Goal: Task Accomplishment & Management: Use online tool/utility

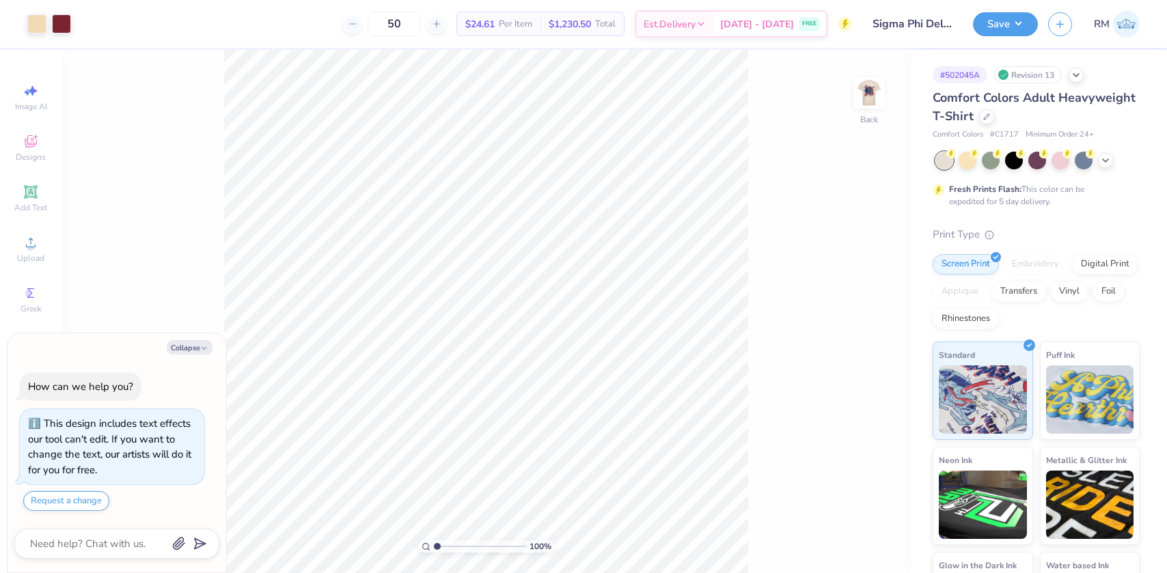
type textarea "x"
drag, startPoint x: 439, startPoint y: 547, endPoint x: 463, endPoint y: 540, distance: 24.9
click at [463, 541] on input "range" at bounding box center [480, 547] width 92 height 12
type input "3.81"
type textarea "x"
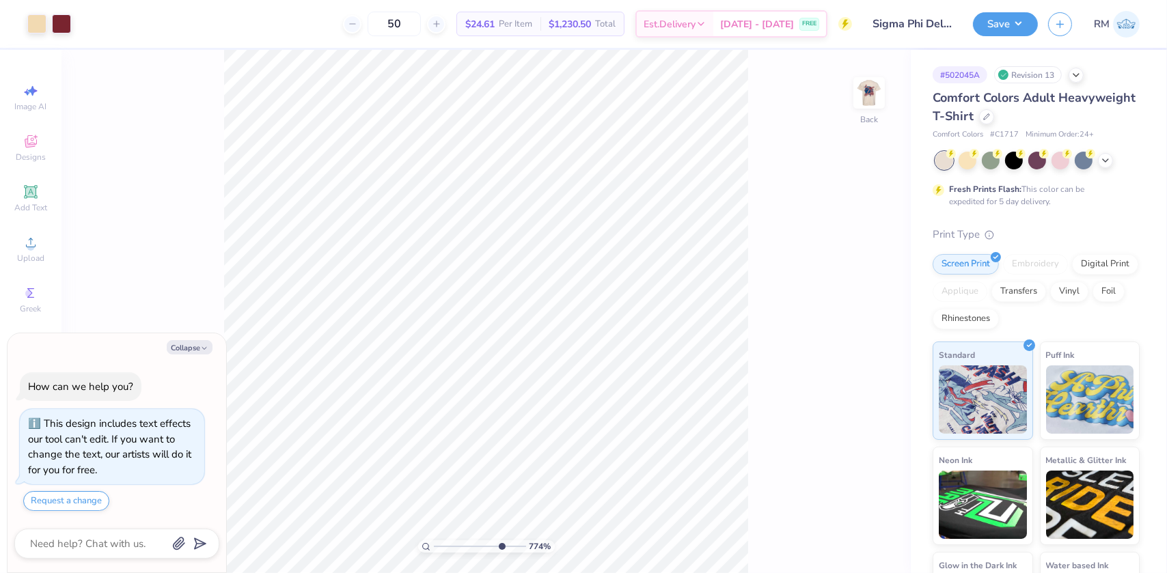
drag, startPoint x: 464, startPoint y: 547, endPoint x: 500, endPoint y: 538, distance: 36.6
click at [500, 541] on input "range" at bounding box center [480, 547] width 92 height 12
type input "7.87"
type textarea "x"
type input "5.85"
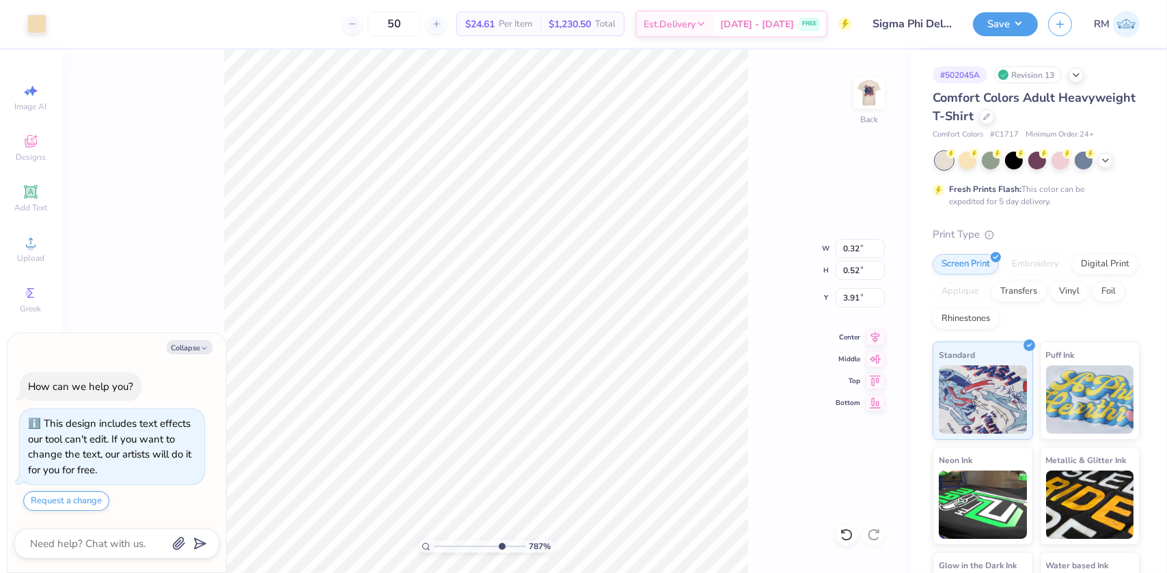
type textarea "x"
type input "5.81"
type textarea "x"
type input "6.12"
type textarea "x"
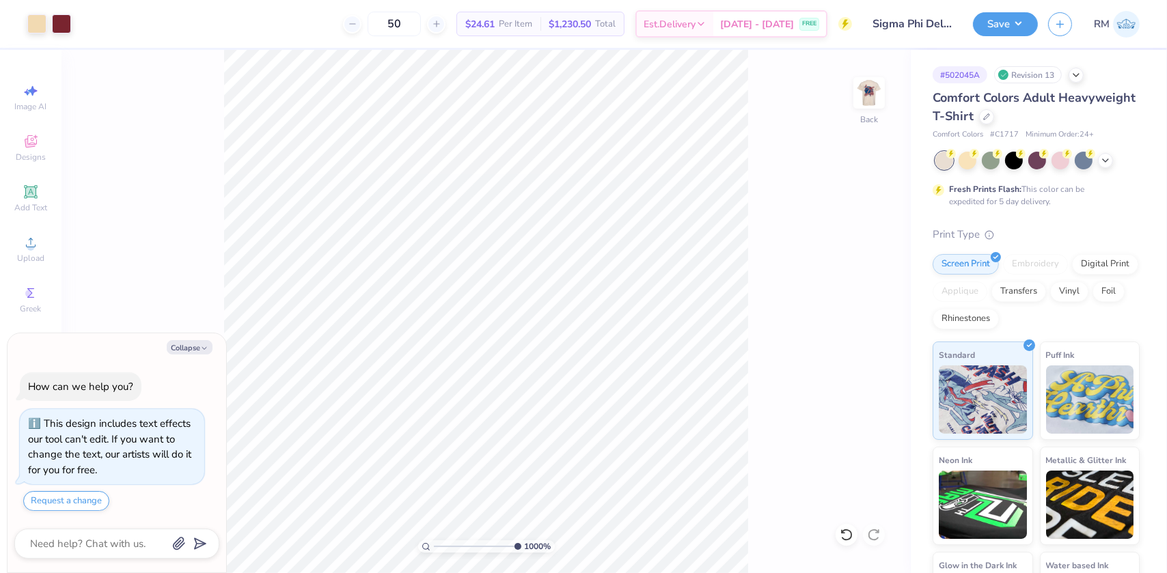
drag, startPoint x: 499, startPoint y: 549, endPoint x: 604, endPoint y: 530, distance: 106.9
type input "10"
click at [521, 541] on input "range" at bounding box center [477, 547] width 87 height 12
type textarea "x"
type input "0.12"
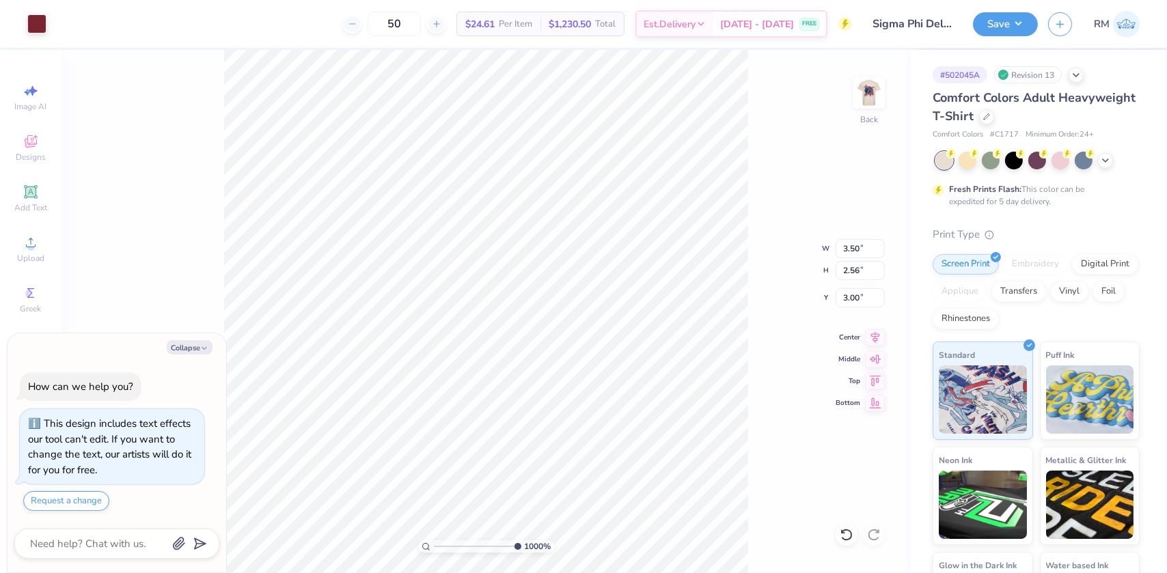
type input "0.33"
type input "4.78"
type textarea "x"
type input "0.11"
type input "0.34"
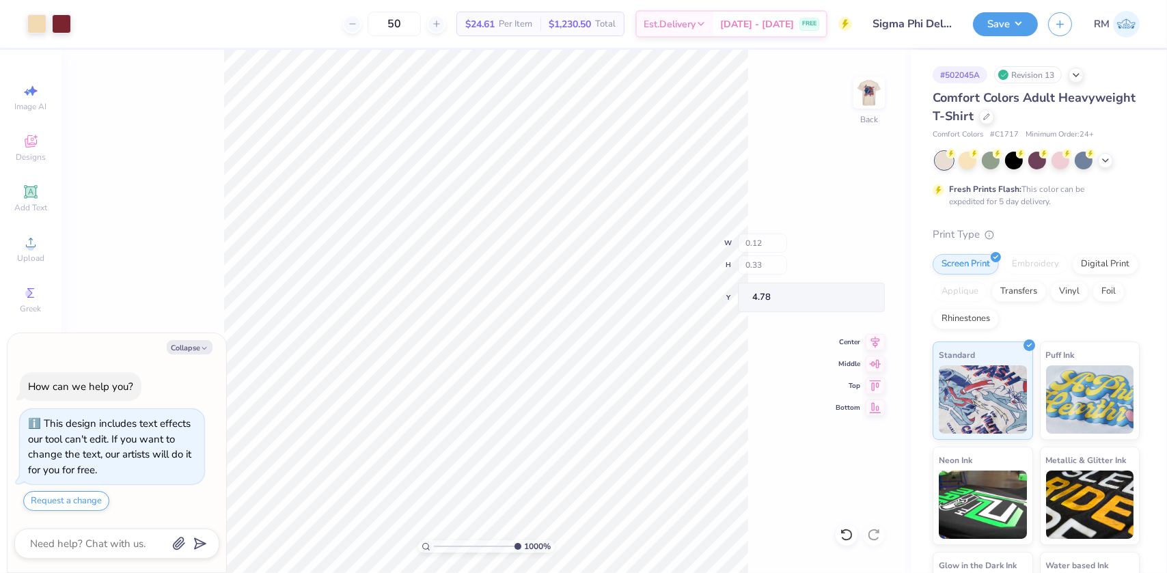
type input "4.82"
type textarea "x"
type input "0.19"
type input "0.17"
type input "3.65"
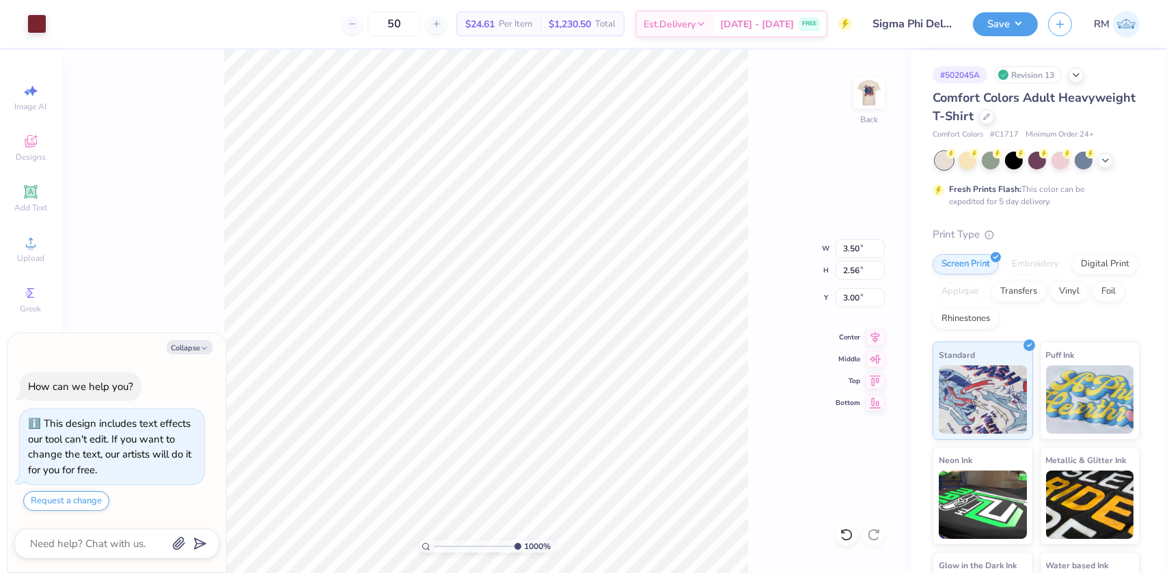
type textarea "x"
type input "0.12"
type input "0.16"
type input "3.63"
click at [842, 531] on icon at bounding box center [843, 531] width 3 height 3
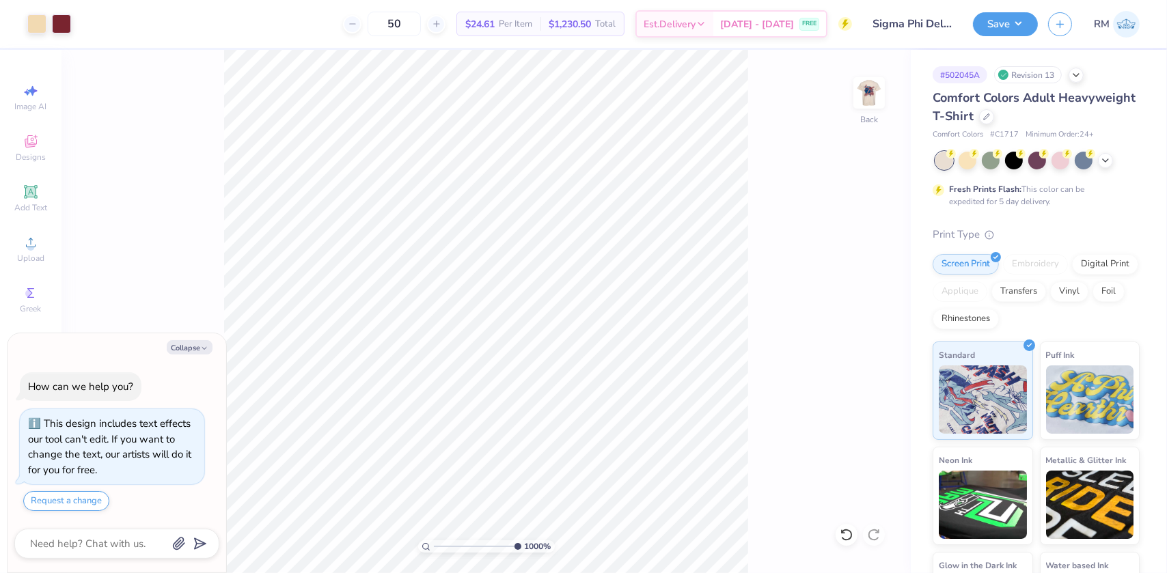
drag, startPoint x: 849, startPoint y: 533, endPoint x: 763, endPoint y: 494, distance: 95.1
click at [849, 532] on icon at bounding box center [847, 535] width 14 height 14
type textarea "x"
type input "0.04"
type input "0.10"
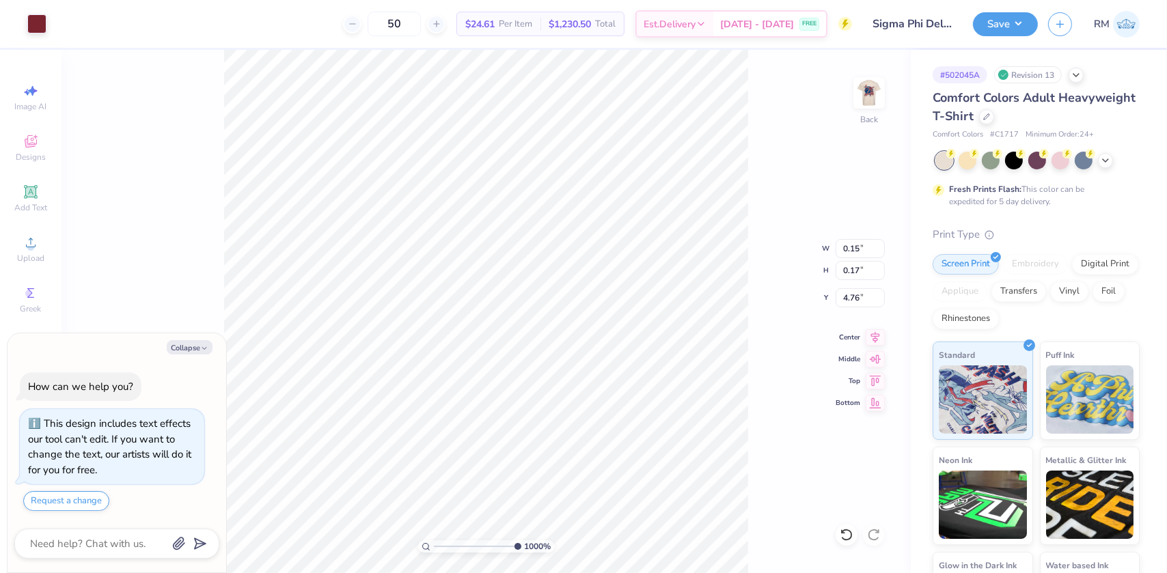
type input "4.80"
type textarea "x"
type input "4.86"
type textarea "x"
type input "0.06"
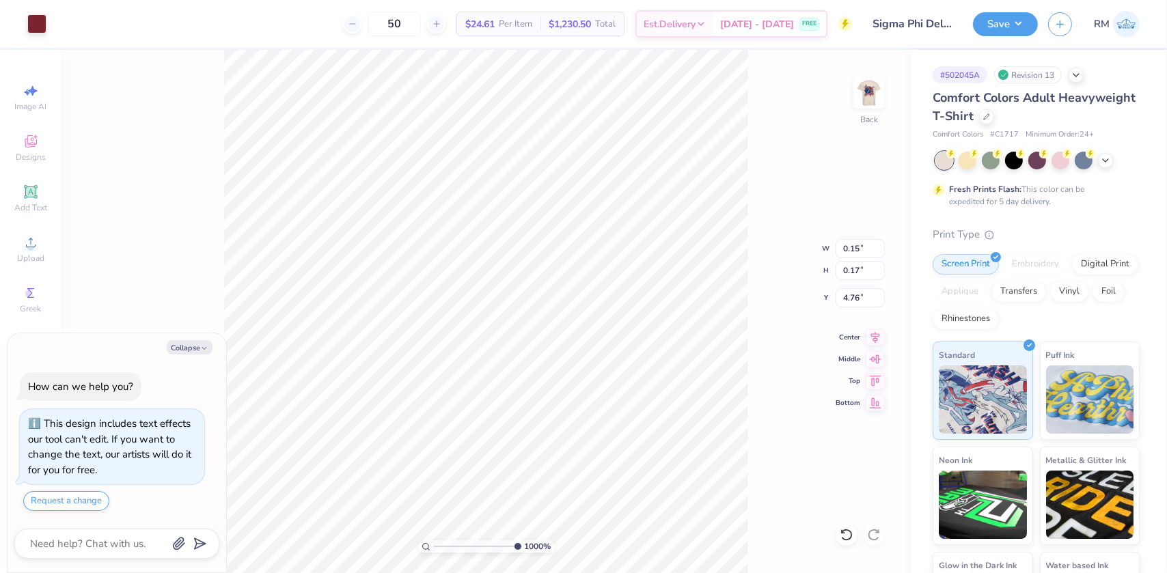
type input "0.06"
type input "4.78"
click at [840, 529] on icon at bounding box center [847, 535] width 14 height 14
type textarea "x"
type input "3.50"
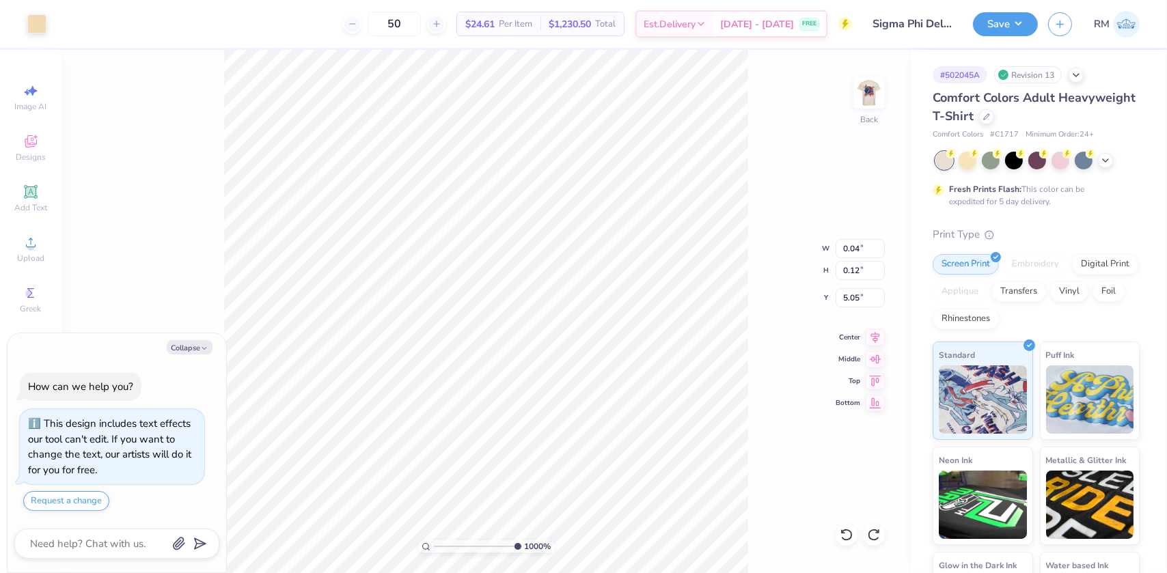
type input "2.56"
type input "3.00"
type textarea "x"
type input "0.59"
type input "0.61"
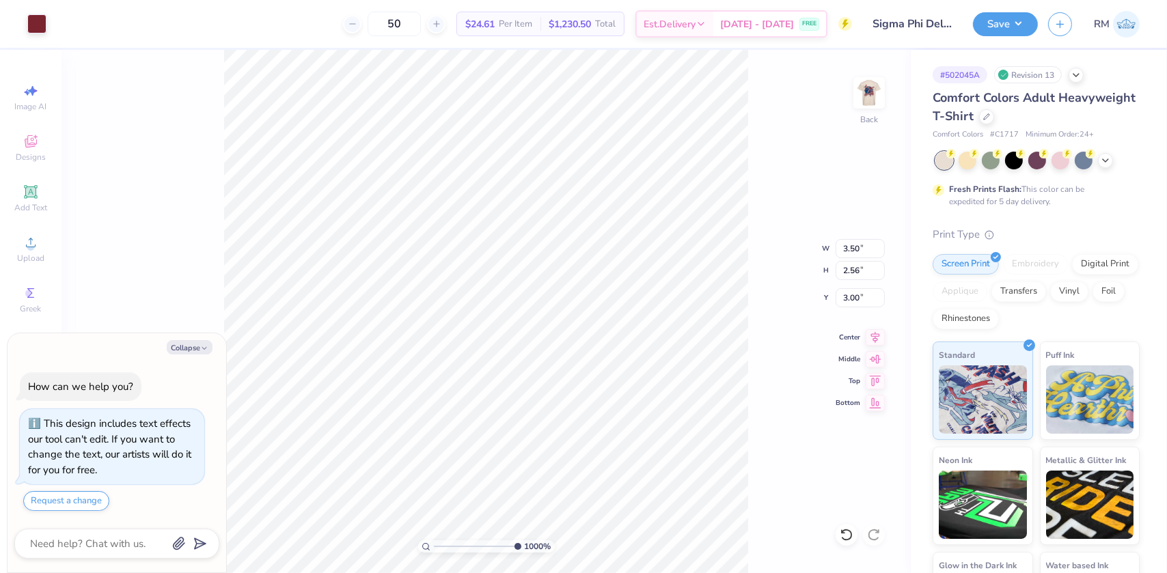
type input "4.58"
type textarea "x"
type input "3.50"
type input "2.56"
type input "3.00"
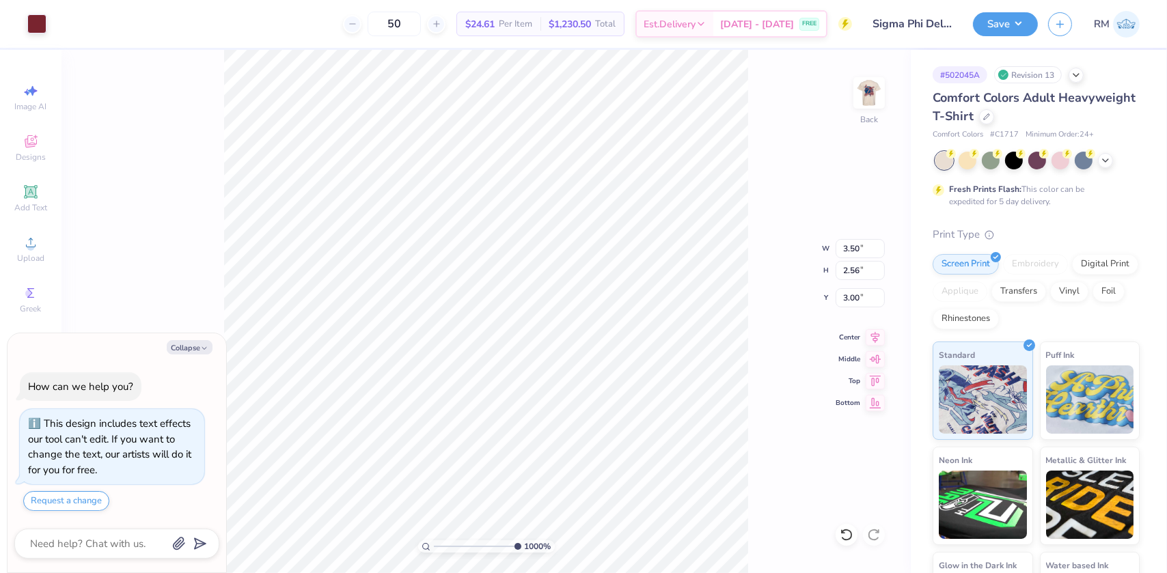
type textarea "x"
type input "0.59"
type input "0.61"
type input "4.58"
click at [846, 526] on div at bounding box center [847, 535] width 22 height 22
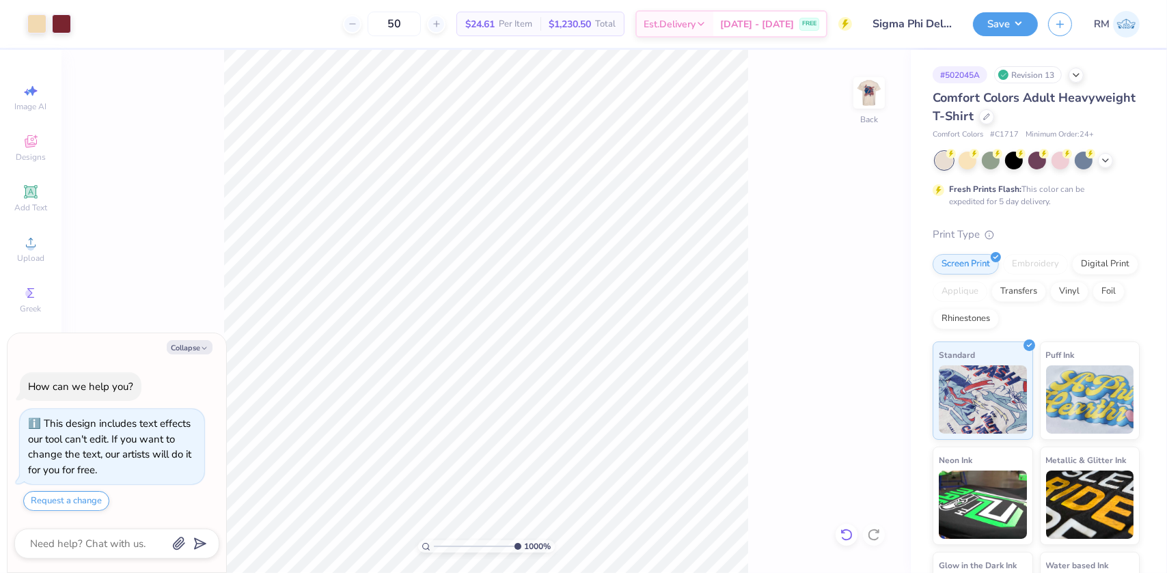
click at [851, 536] on icon at bounding box center [847, 535] width 12 height 12
type textarea "x"
type input "0.59"
type input "0.61"
type input "4.58"
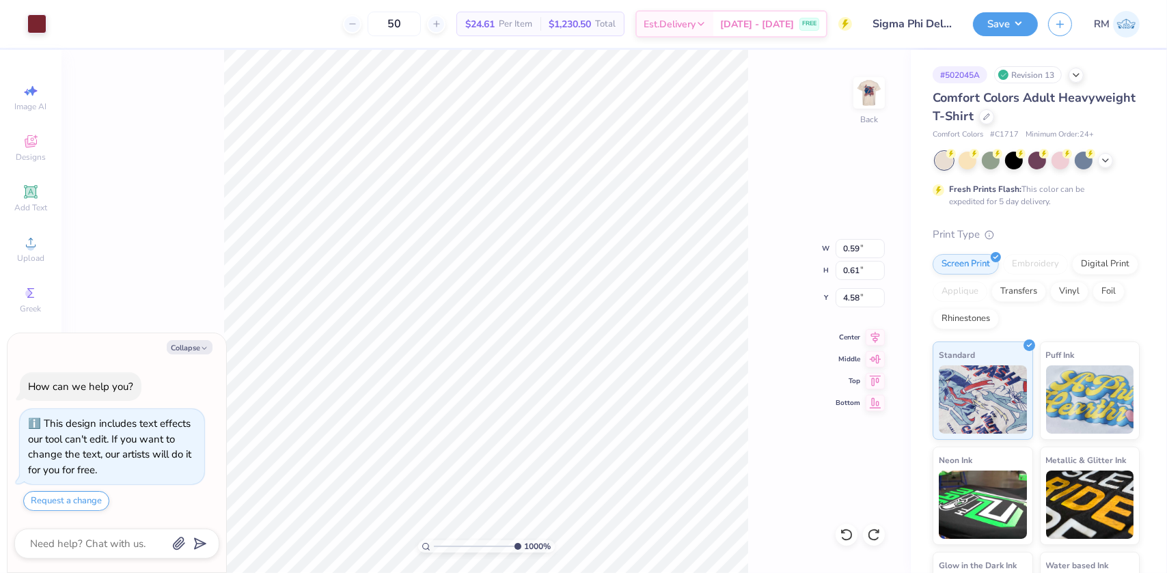
type textarea "x"
type input "3.50"
type input "2.56"
type input "3.00"
type textarea "x"
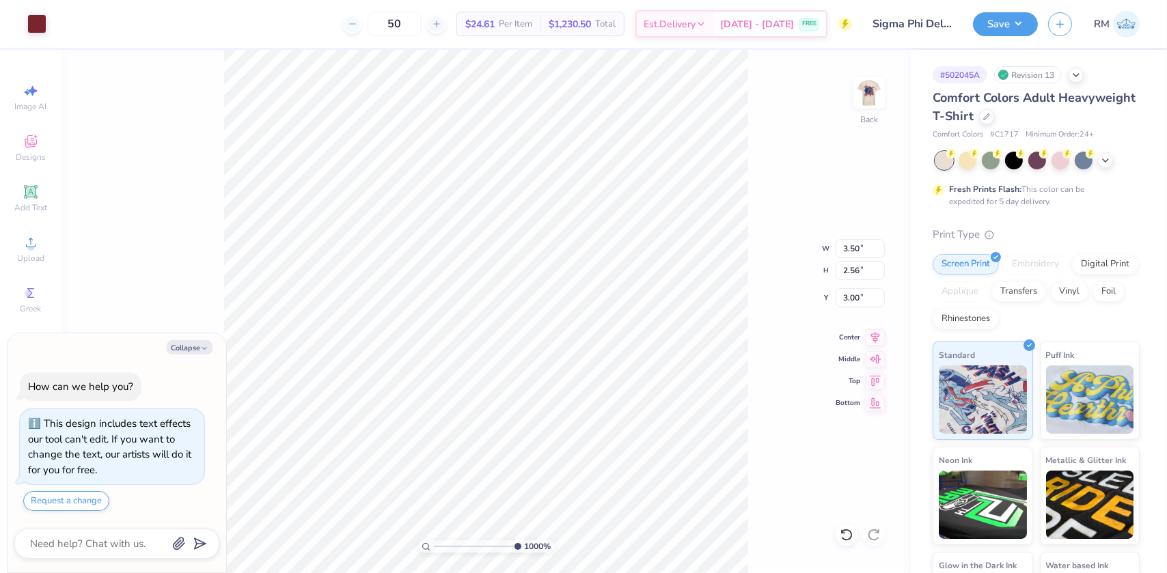
type input "0.59"
type input "0.61"
type input "4.58"
click at [842, 534] on icon at bounding box center [847, 535] width 14 height 14
type textarea "x"
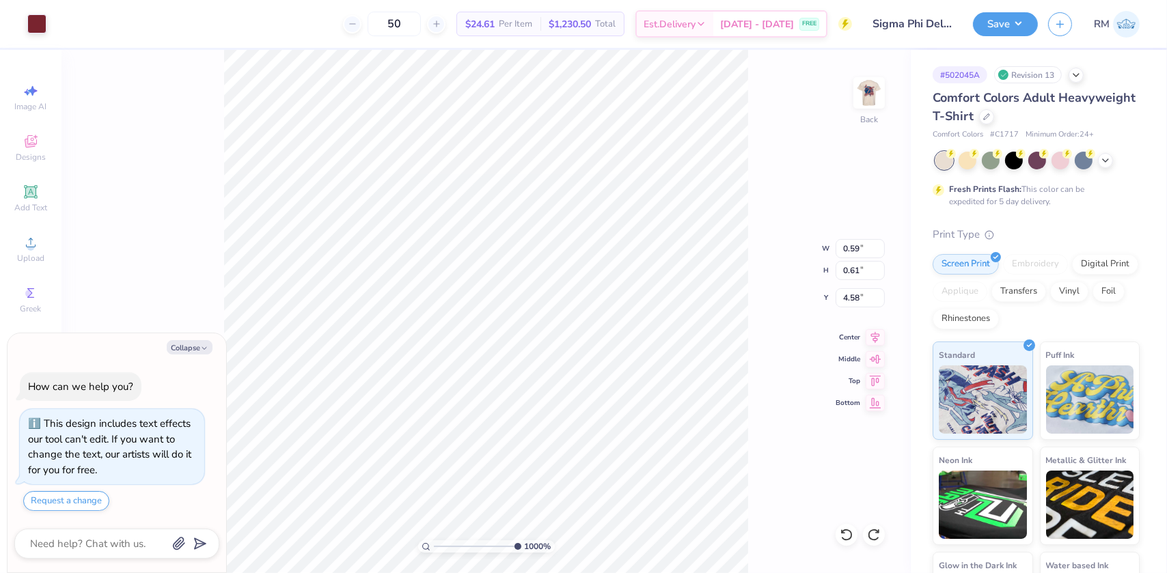
type input "0.45"
type input "0.49"
type input "4.67"
type textarea "x"
type input "0.56"
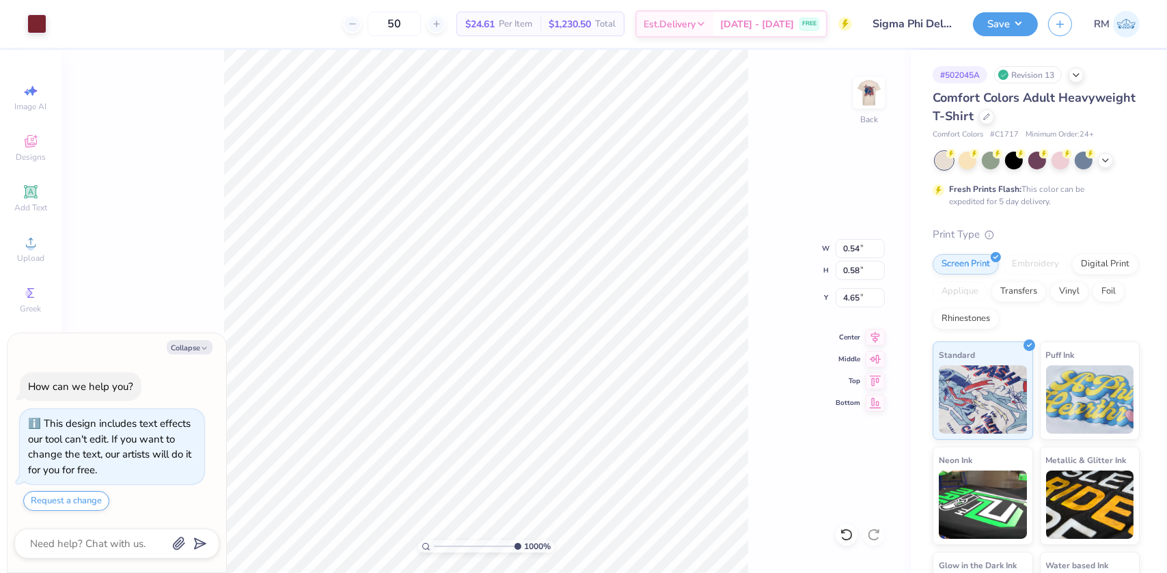
type input "0.60"
type input "4.64"
type textarea "x"
type input "0.54"
type input "0.58"
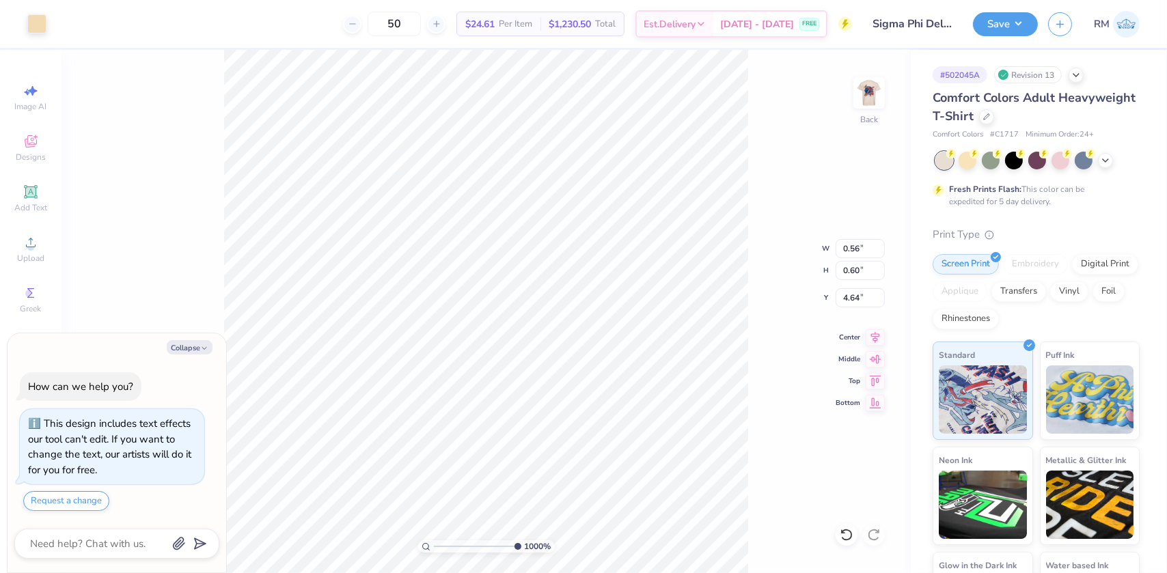
type input "4.65"
type textarea "x"
type input "5.15"
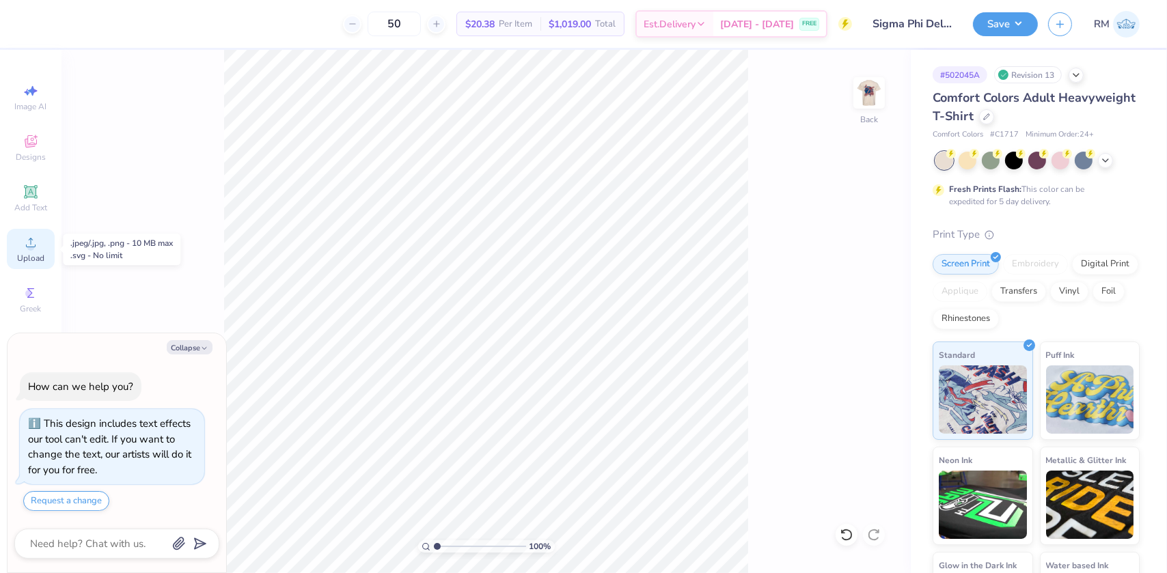
click at [36, 243] on icon at bounding box center [31, 242] width 16 height 16
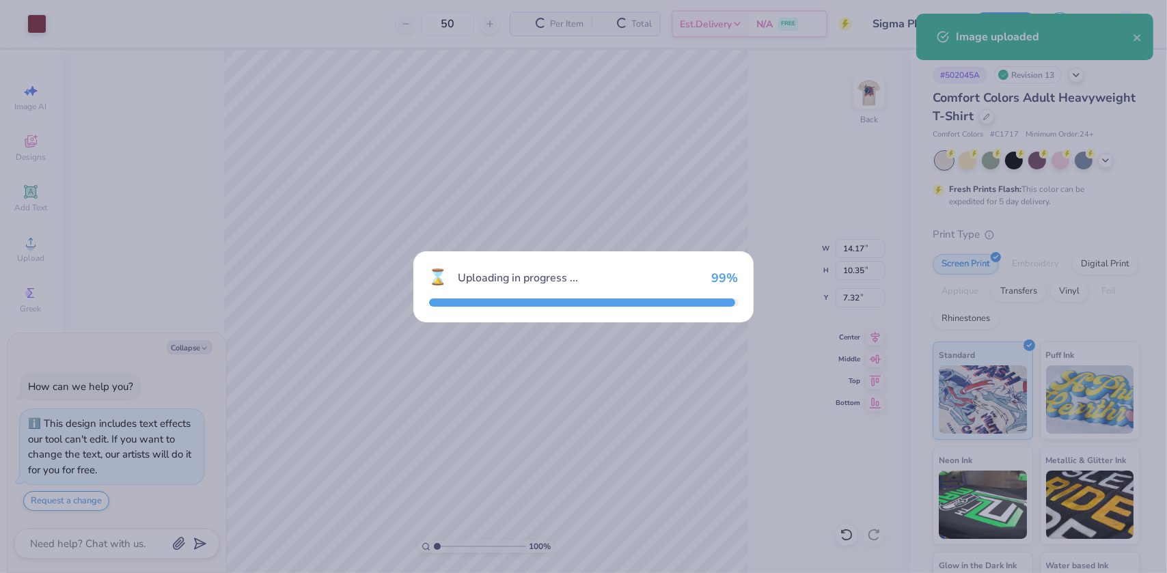
type textarea "x"
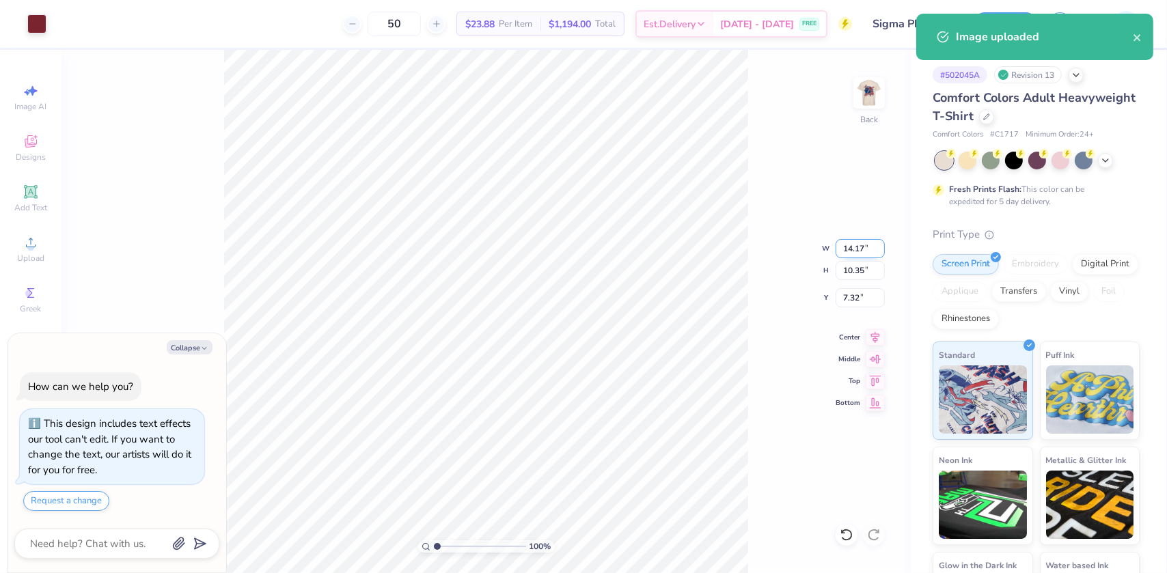
click at [853, 244] on input "14.17" at bounding box center [860, 248] width 49 height 19
type input "3.50"
type textarea "x"
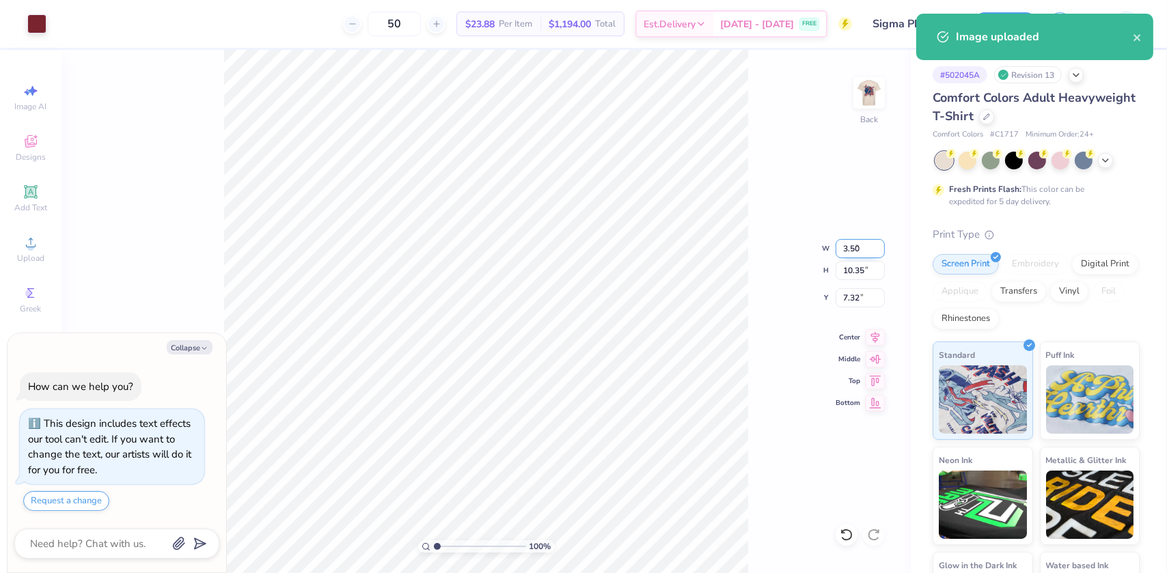
type input "2.56"
click at [845, 289] on input "11.22" at bounding box center [860, 297] width 49 height 19
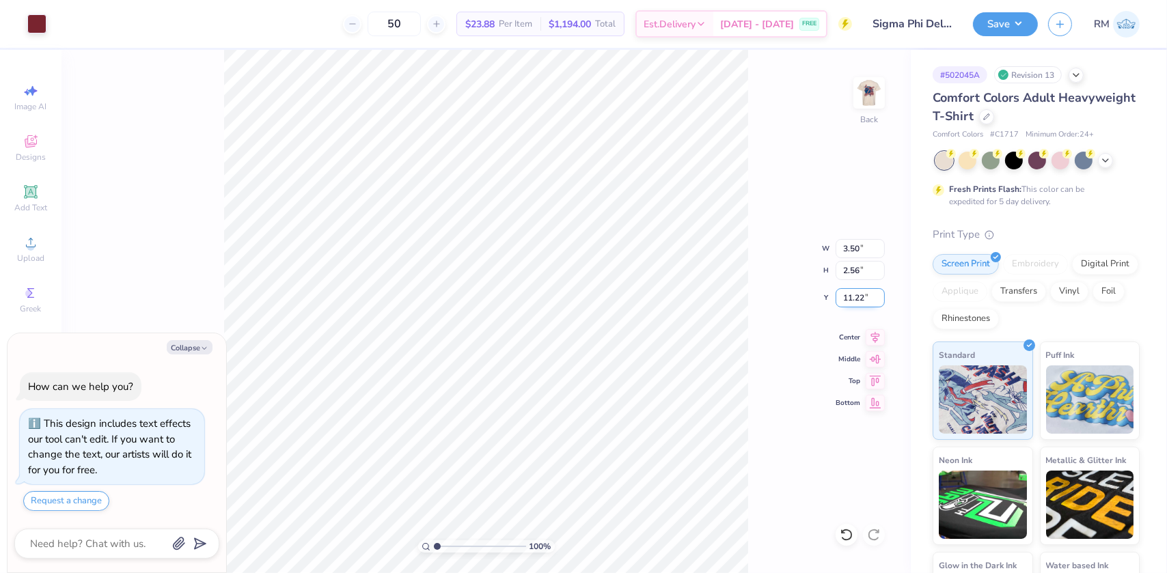
click at [845, 289] on input "11.22" at bounding box center [860, 297] width 49 height 19
drag, startPoint x: 845, startPoint y: 289, endPoint x: 849, endPoint y: 296, distance: 7.6
click at [849, 296] on input "11.22" at bounding box center [860, 297] width 49 height 19
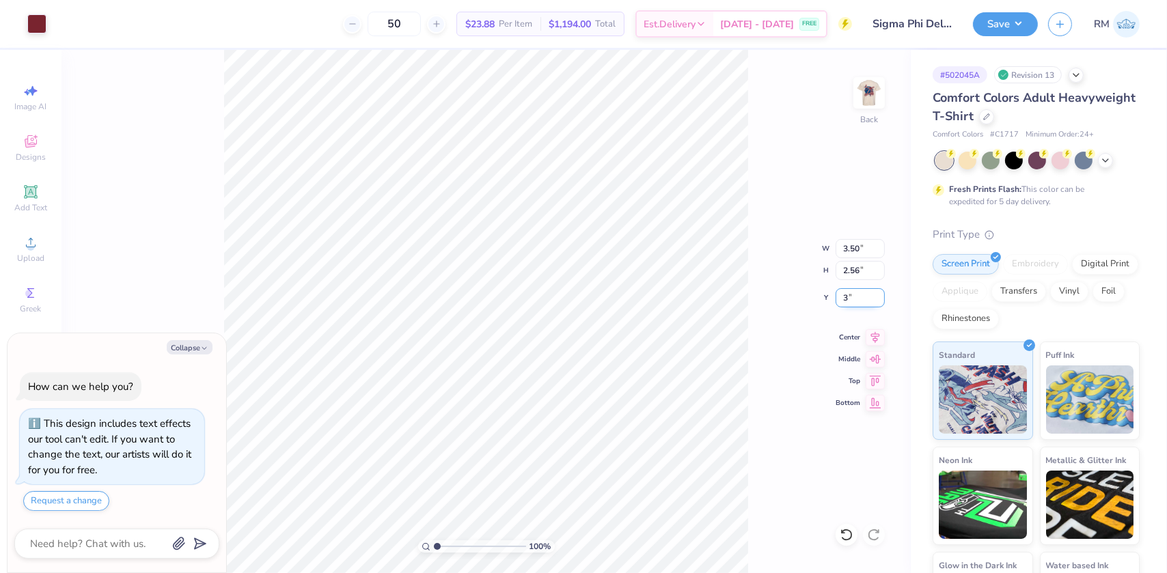
type input "3.00"
type textarea "x"
drag, startPoint x: 437, startPoint y: 546, endPoint x: 461, endPoint y: 537, distance: 25.5
type input "3.6"
click at [461, 541] on input "range" at bounding box center [480, 547] width 92 height 12
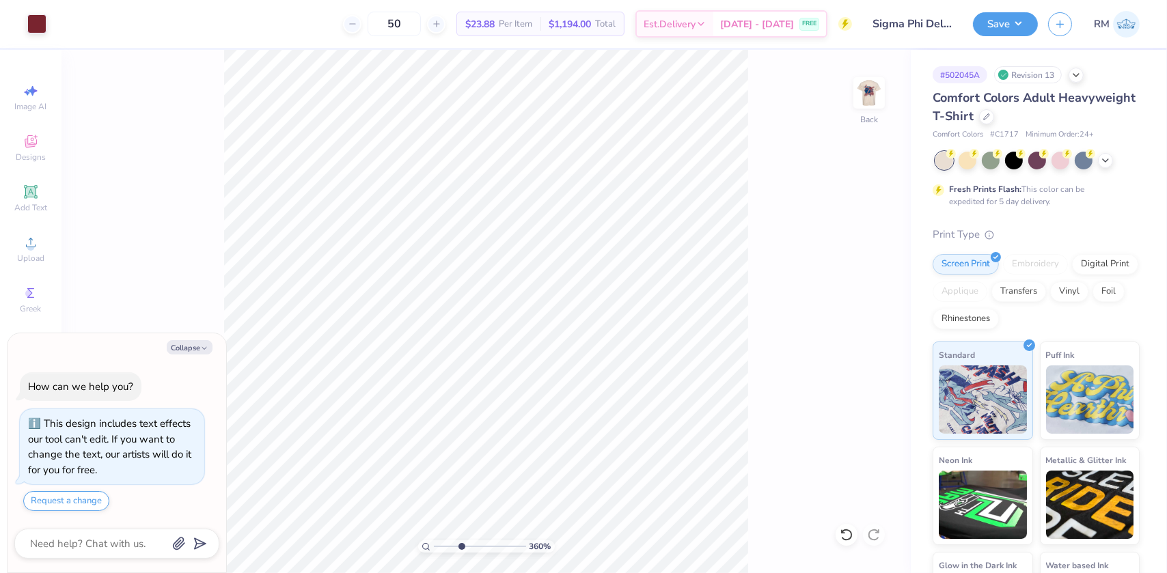
click at [354, 573] on html "Art colors 50 $23.88 Per Item $1,194.00 Total Est. Delivery [DATE] - [DATE] FRE…" at bounding box center [583, 286] width 1167 height 573
type textarea "x"
drag, startPoint x: 456, startPoint y: 546, endPoint x: 405, endPoint y: 538, distance: 51.9
type input "1"
click at [434, 541] on input "range" at bounding box center [480, 547] width 92 height 12
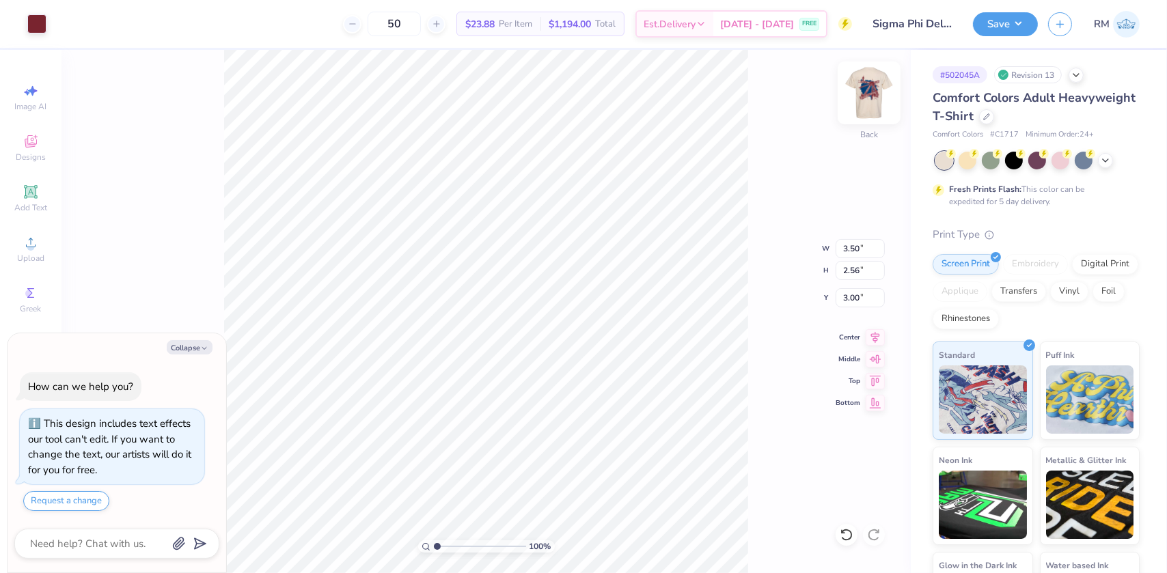
click at [865, 105] on img at bounding box center [869, 93] width 55 height 55
click at [1022, 20] on button "Save" at bounding box center [1005, 22] width 65 height 24
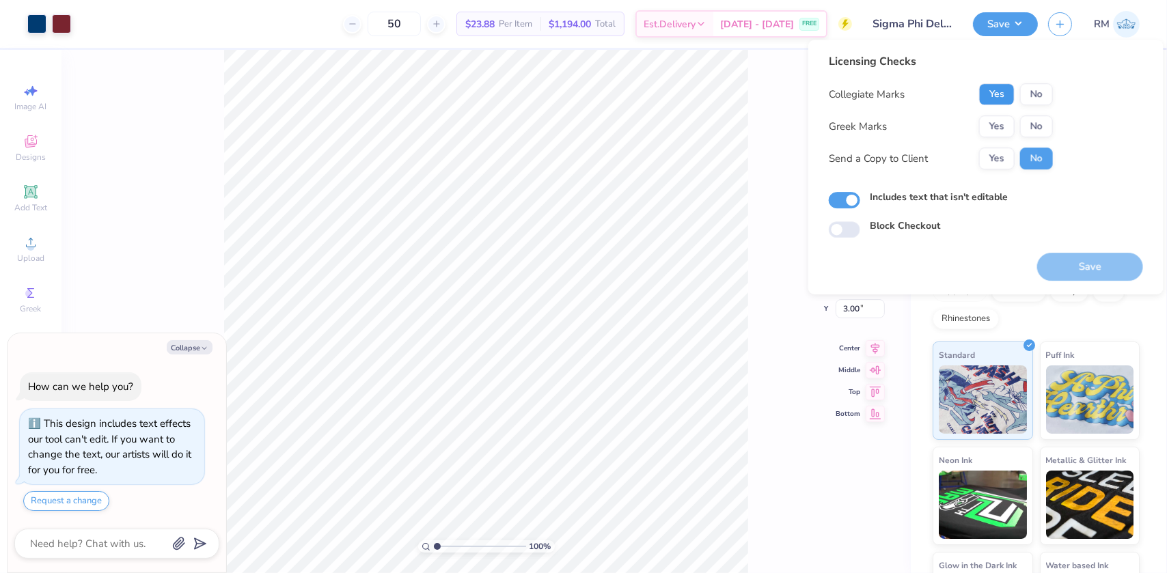
click at [1011, 101] on button "Yes" at bounding box center [997, 94] width 36 height 22
click at [1008, 132] on button "Yes" at bounding box center [997, 126] width 36 height 22
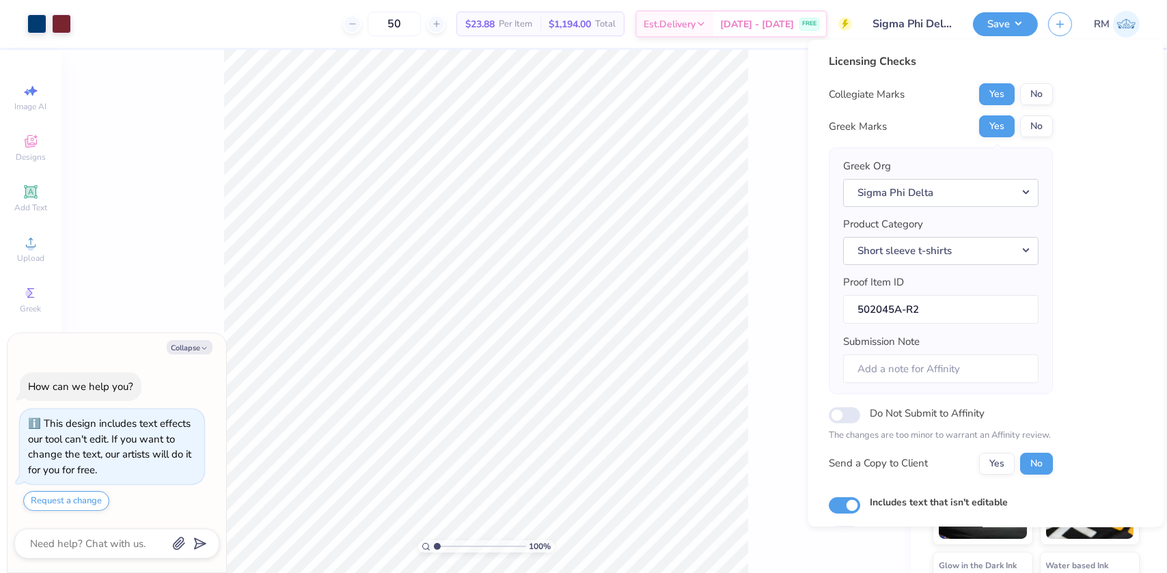
scroll to position [71, 0]
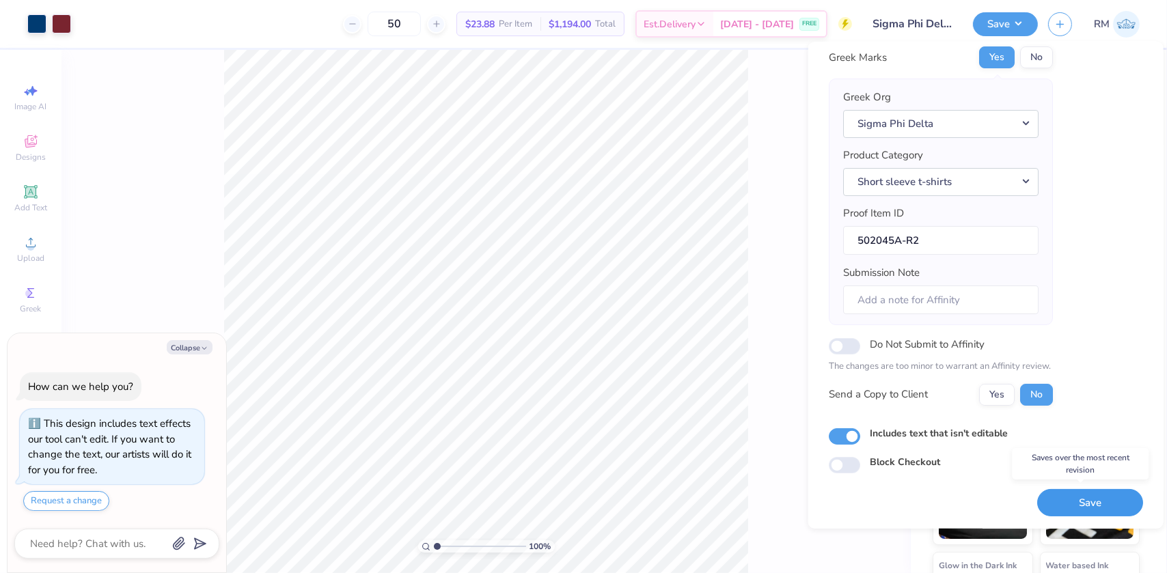
click at [1085, 506] on button "Save" at bounding box center [1090, 503] width 106 height 28
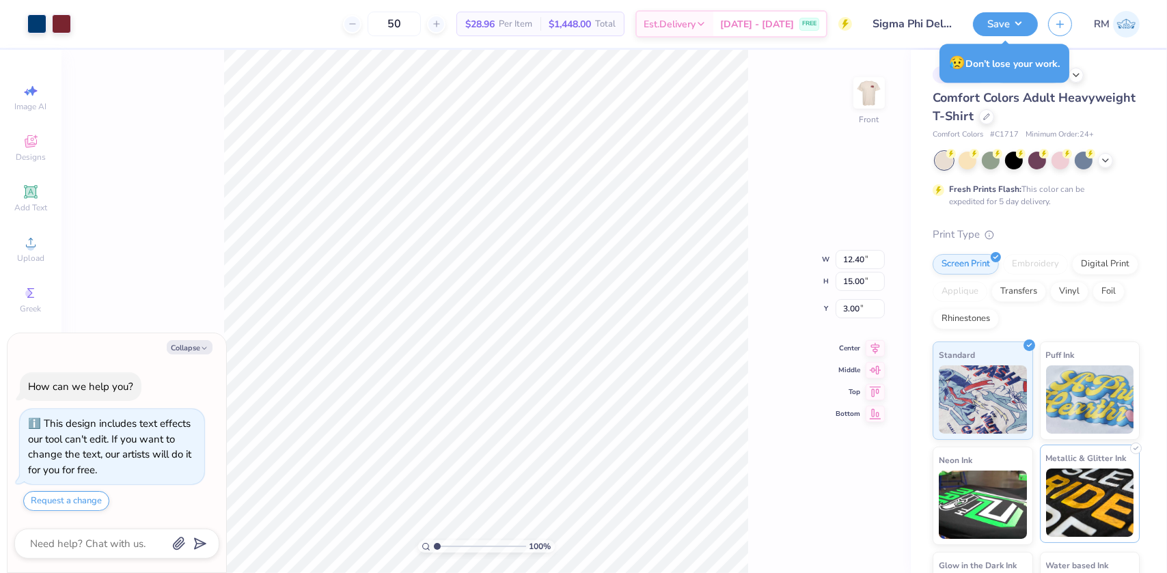
type textarea "x"
